Goal: Task Accomplishment & Management: Complete application form

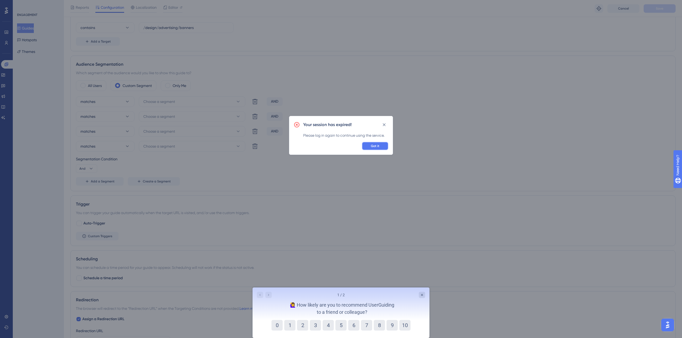
click at [381, 146] on button "Got it" at bounding box center [375, 146] width 27 height 9
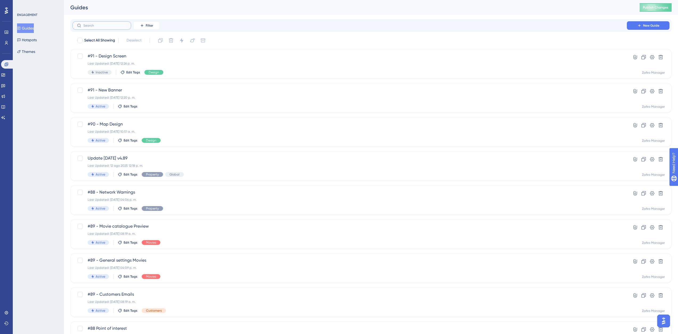
click at [108, 25] on input "text" at bounding box center [104, 26] width 43 height 4
click at [108, 24] on input "text" at bounding box center [104, 26] width 43 height 4
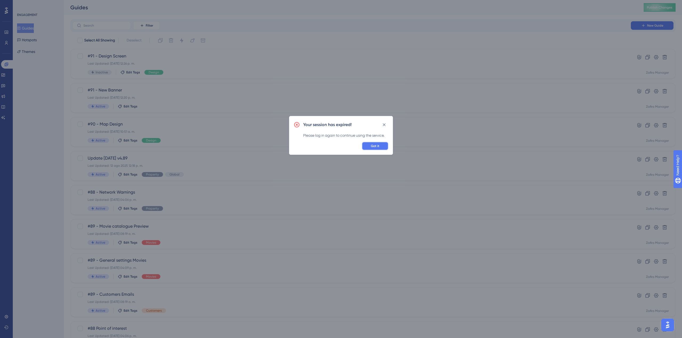
click at [372, 145] on span "Got it" at bounding box center [375, 146] width 9 height 4
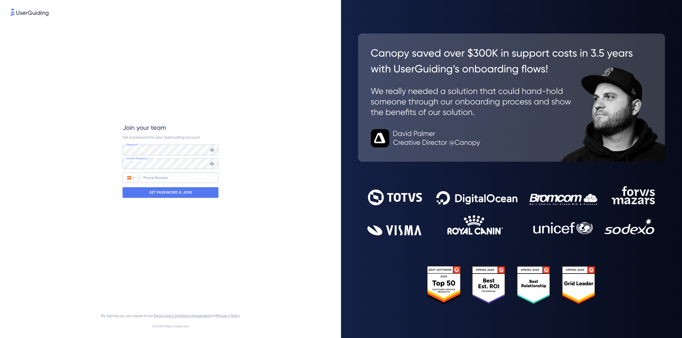
click at [311, 187] on div "Join your team Set a password for your UserGuiding account Password* Your passw…" at bounding box center [171, 160] width 320 height 287
click at [167, 195] on p "SET PASSWORD & JOIN" at bounding box center [170, 193] width 43 height 9
